Goal: Navigation & Orientation: Find specific page/section

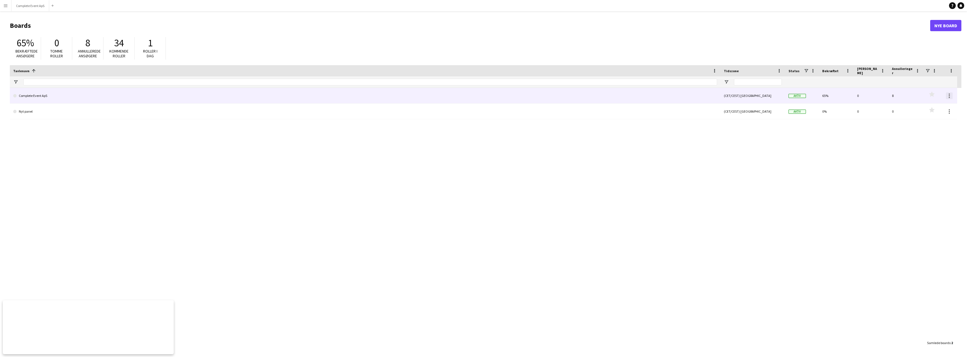
click at [950, 96] on div at bounding box center [949, 96] width 7 height 7
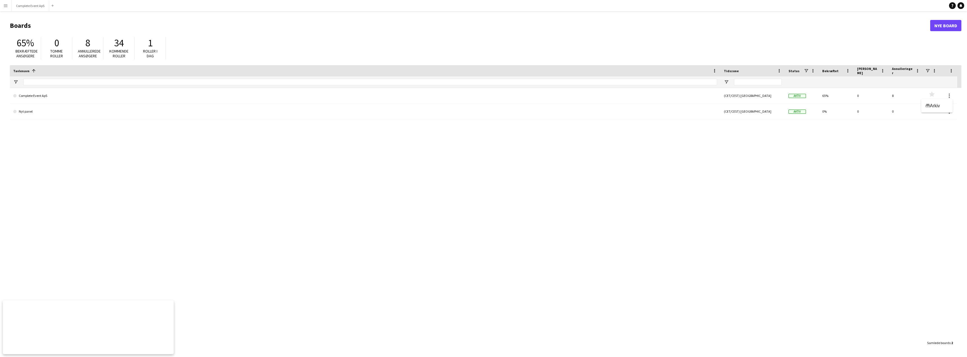
click at [917, 161] on div at bounding box center [483, 178] width 967 height 357
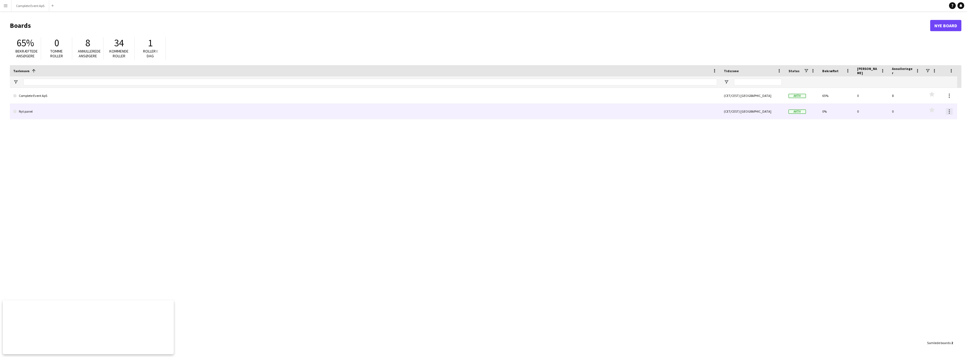
click at [949, 112] on div at bounding box center [949, 111] width 7 height 7
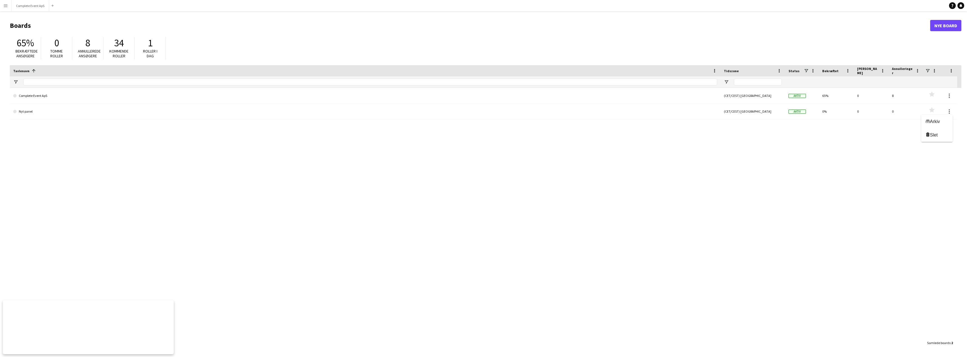
click at [268, 113] on div at bounding box center [483, 178] width 967 height 357
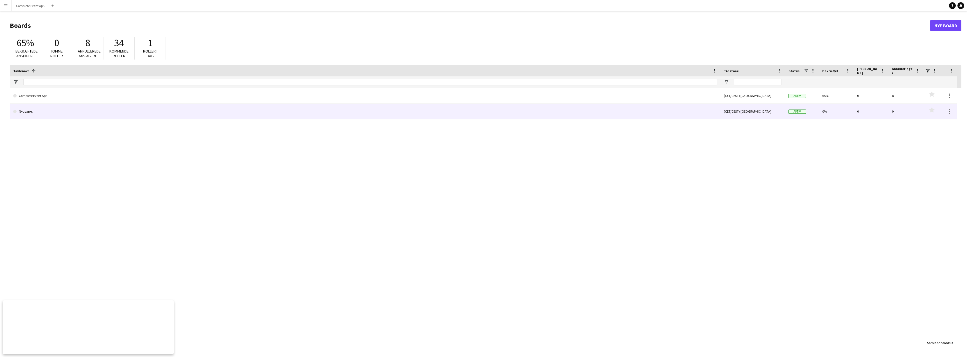
click at [171, 115] on link "Nyt panel" at bounding box center [365, 112] width 704 height 16
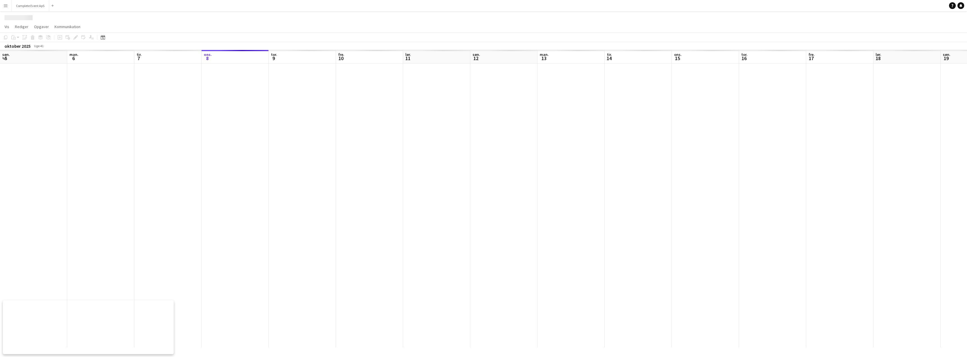
scroll to position [0, 134]
click at [71, 1] on button "Nyt panel Luk" at bounding box center [61, 5] width 24 height 11
click at [69, 2] on app-icon "Luk" at bounding box center [70, 2] width 2 height 2
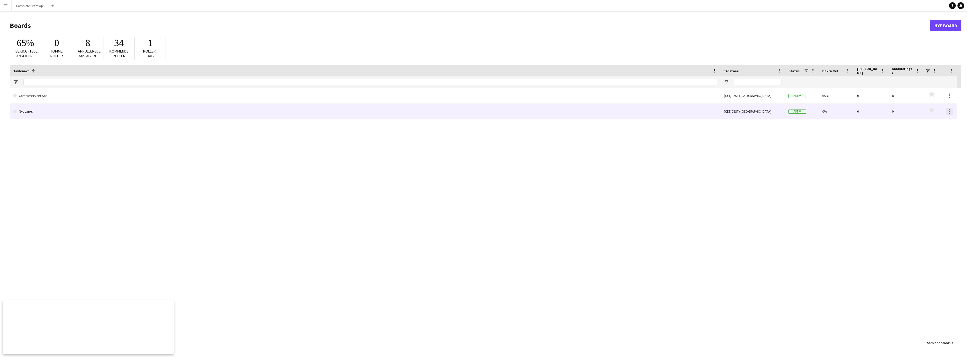
click at [950, 112] on div at bounding box center [949, 111] width 7 height 7
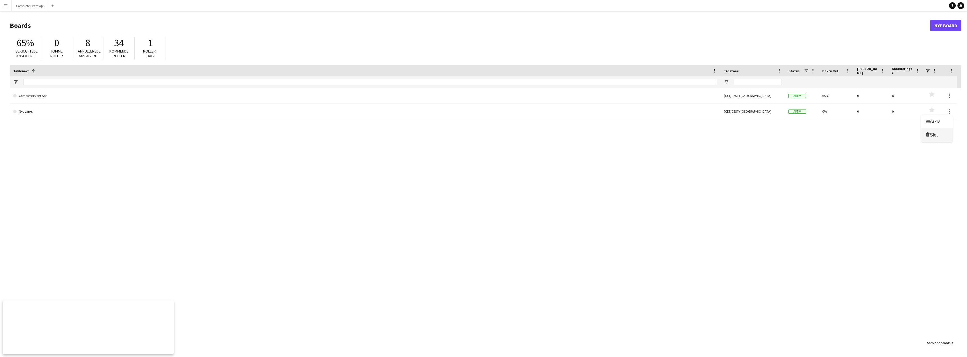
click at [938, 135] on span "Slet" at bounding box center [934, 135] width 8 height 5
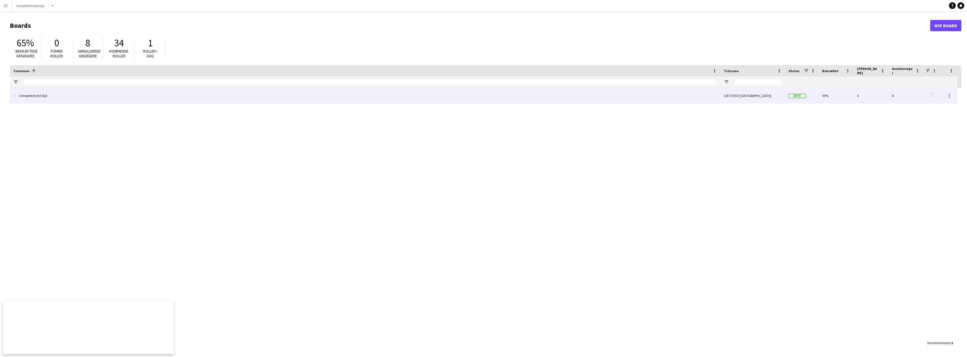
click at [127, 97] on link "Complete Event ApS" at bounding box center [365, 96] width 704 height 16
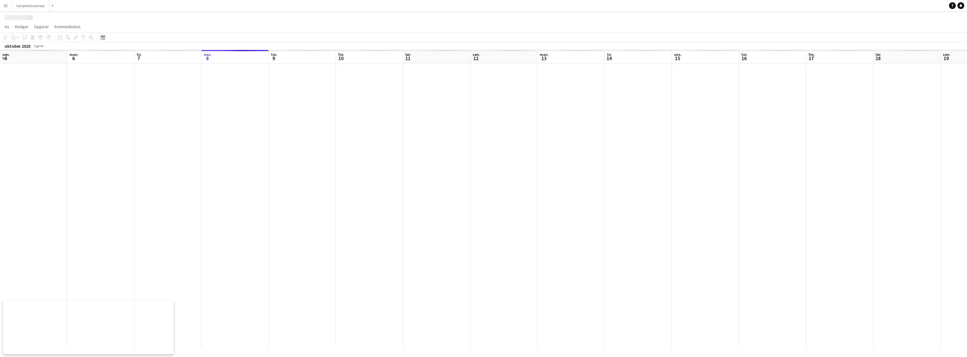
scroll to position [0, 134]
